Goal: Check status: Check status

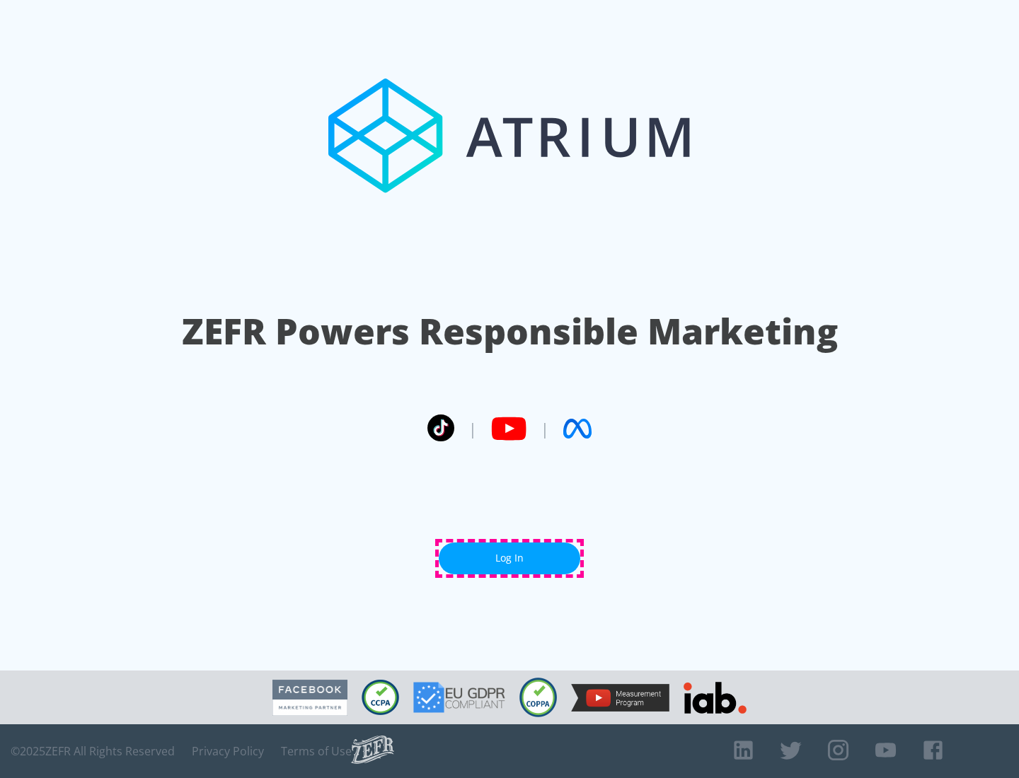
click at [509, 558] on link "Log In" at bounding box center [509, 559] width 141 height 32
